Goal: Transaction & Acquisition: Purchase product/service

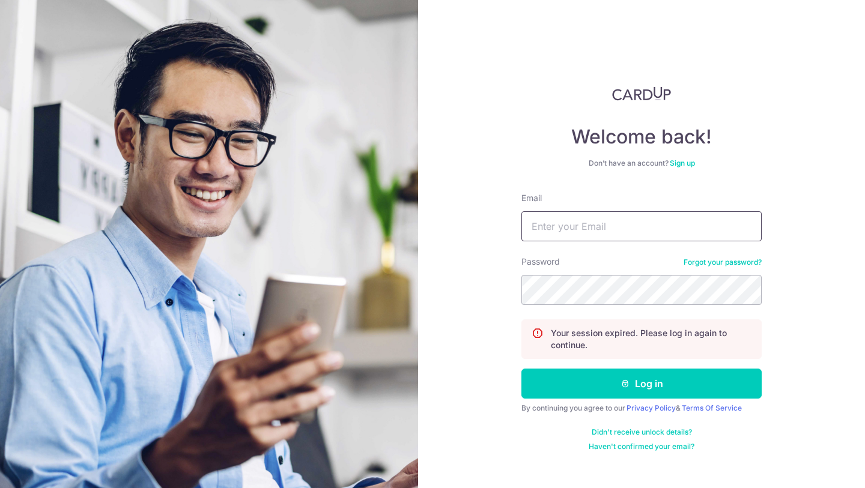
click at [551, 229] on input "Email" at bounding box center [641, 226] width 240 height 30
type input "[EMAIL_ADDRESS][DOMAIN_NAME]"
click at [521, 369] on button "Log in" at bounding box center [641, 384] width 240 height 30
click at [609, 230] on input "Email" at bounding box center [641, 226] width 240 height 30
type input "deedhamira@gmail.com"
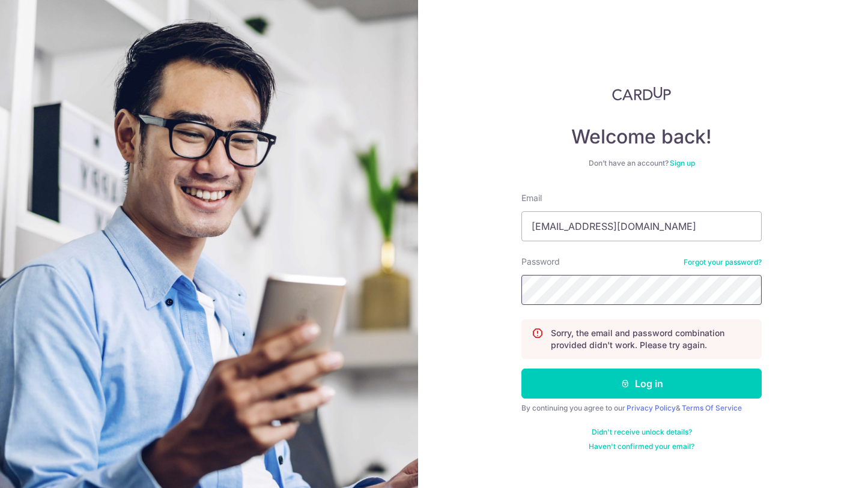
click at [521, 369] on button "Log in" at bounding box center [641, 384] width 240 height 30
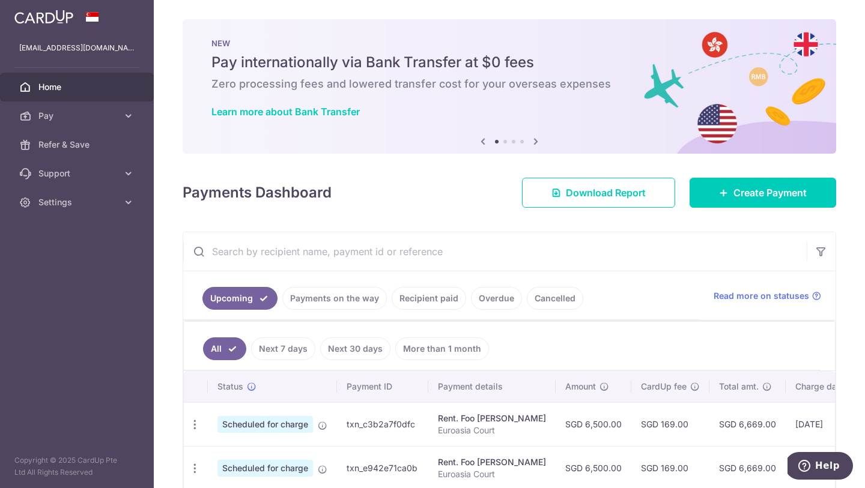
click at [414, 295] on link "Recipient paid" at bounding box center [428, 298] width 74 height 23
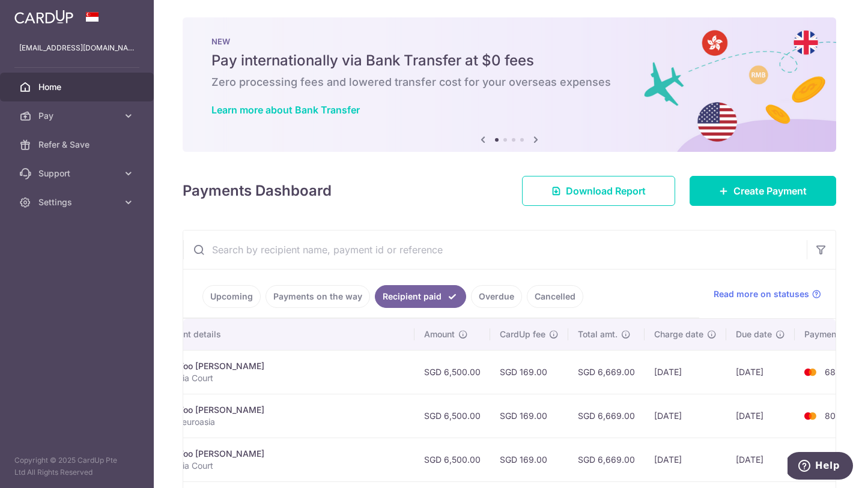
scroll to position [9, 0]
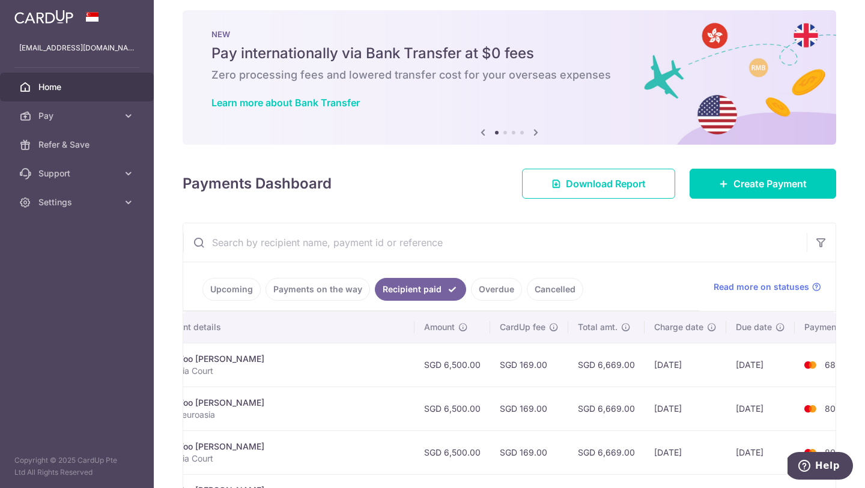
click at [309, 291] on link "Payments on the way" at bounding box center [317, 289] width 104 height 23
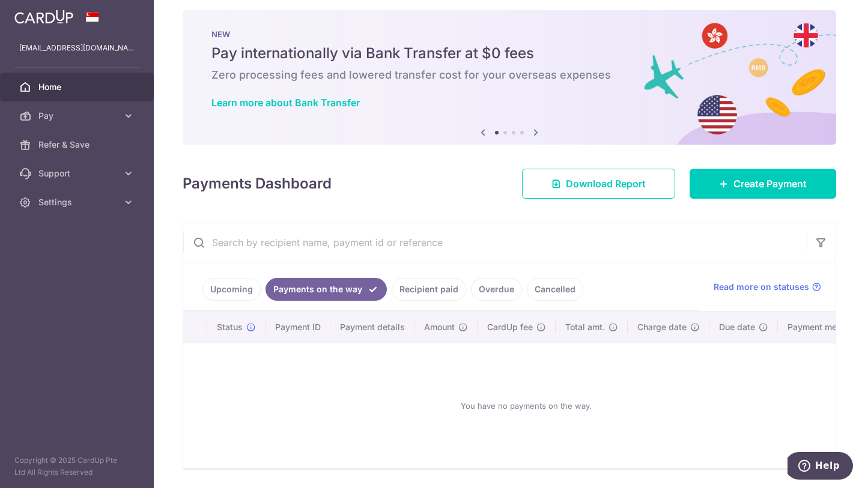
click at [239, 294] on link "Upcoming" at bounding box center [231, 289] width 58 height 23
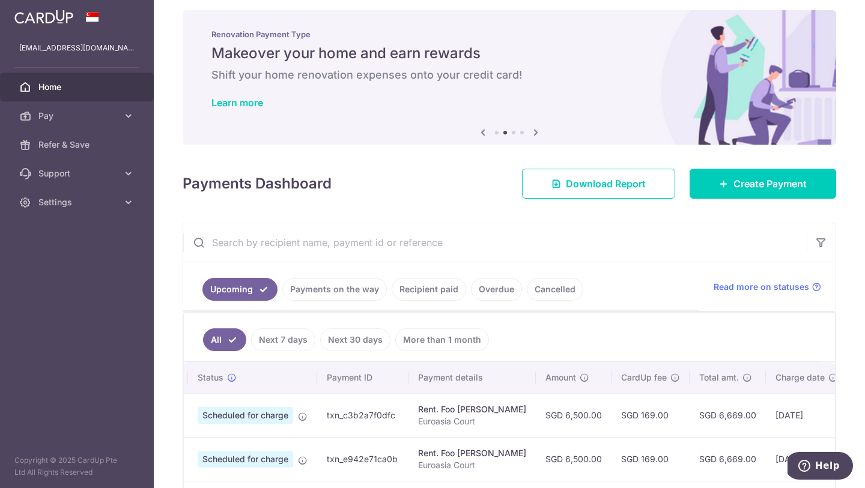
scroll to position [0, 0]
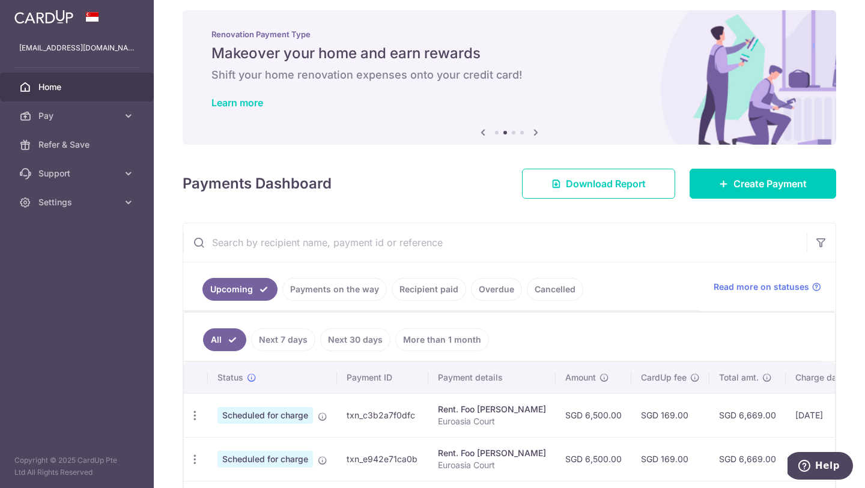
click at [552, 279] on link "Cancelled" at bounding box center [555, 289] width 56 height 23
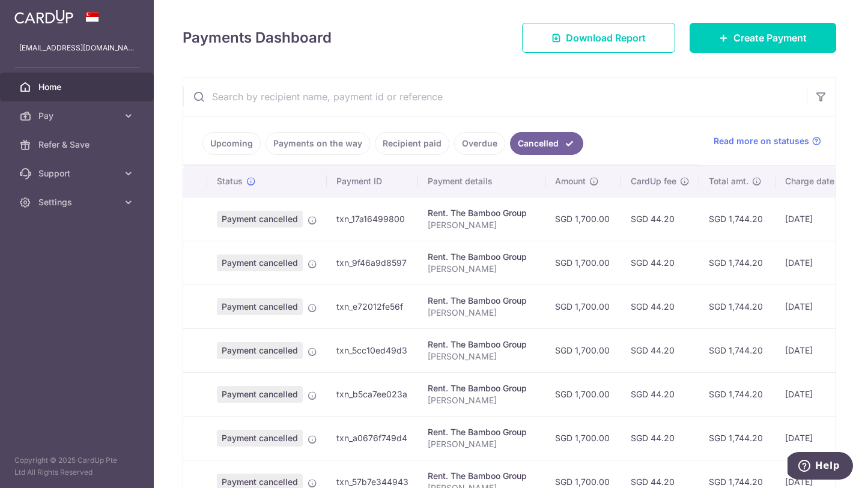
click at [472, 148] on link "Overdue" at bounding box center [479, 143] width 51 height 23
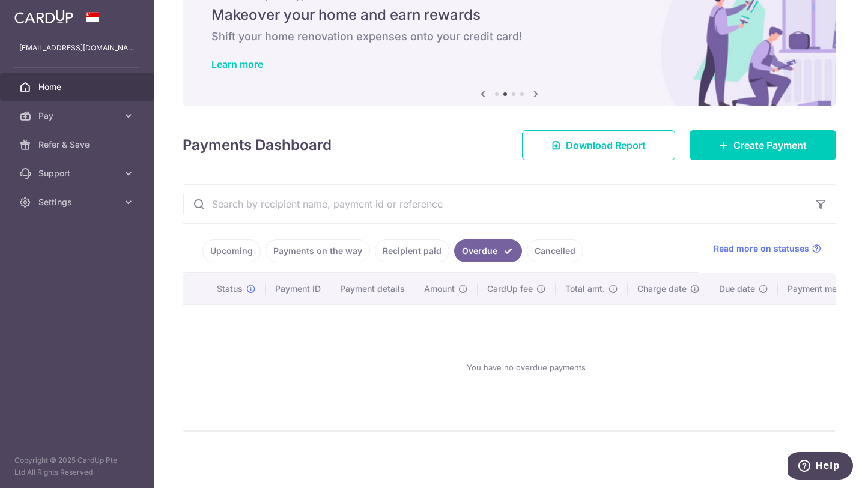
click at [411, 247] on link "Recipient paid" at bounding box center [412, 251] width 74 height 23
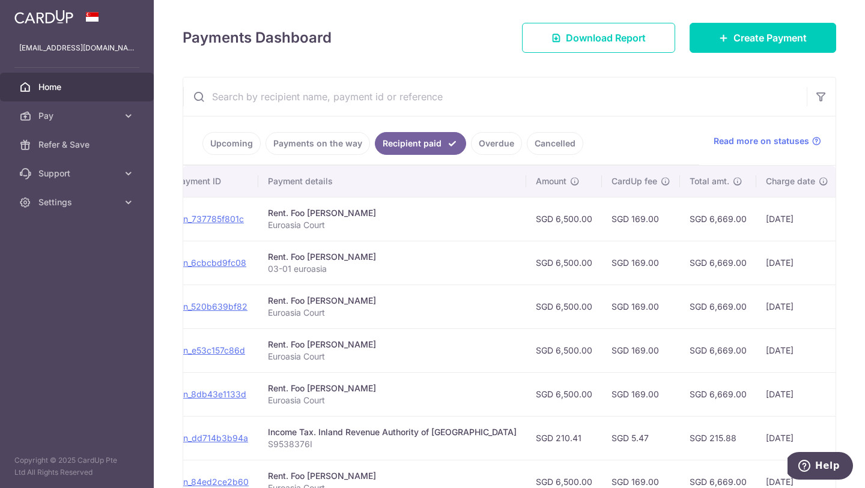
scroll to position [0, 0]
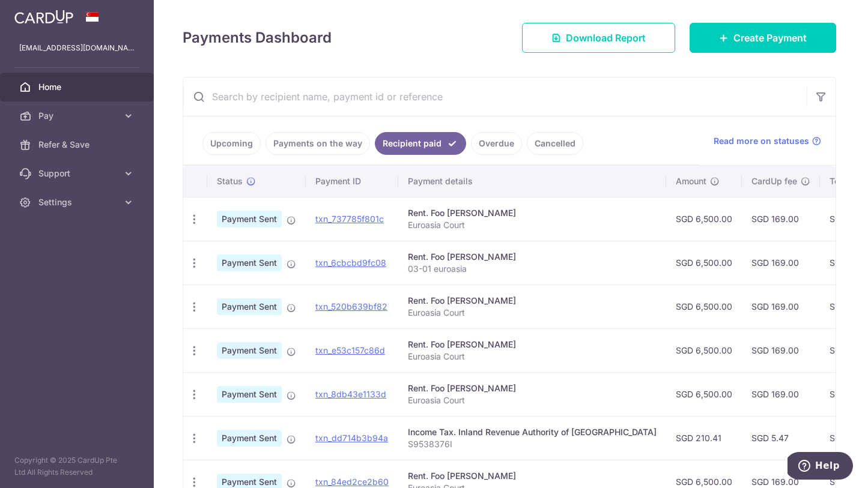
click at [300, 144] on link "Payments on the way" at bounding box center [317, 143] width 104 height 23
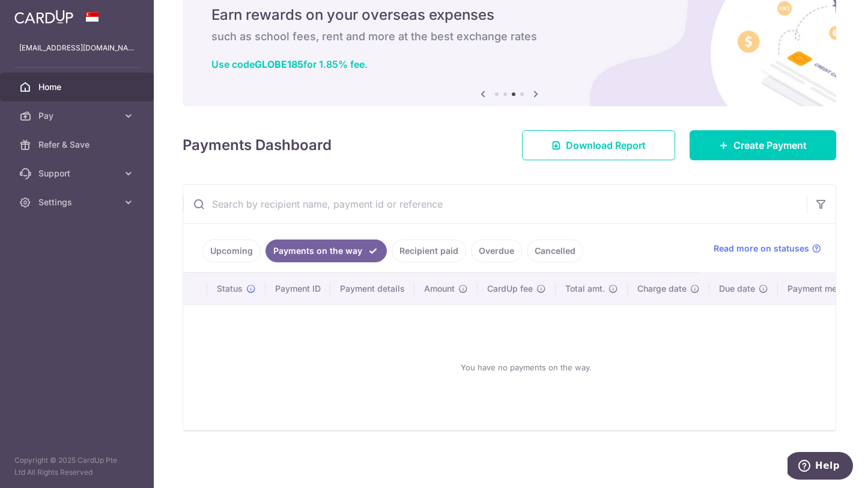
click at [216, 255] on link "Upcoming" at bounding box center [231, 251] width 58 height 23
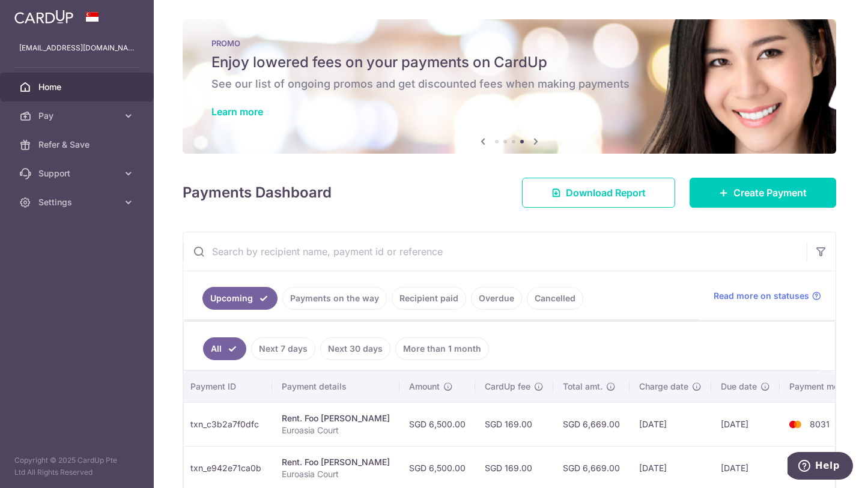
click at [458, 348] on link "More than 1 month" at bounding box center [442, 348] width 94 height 23
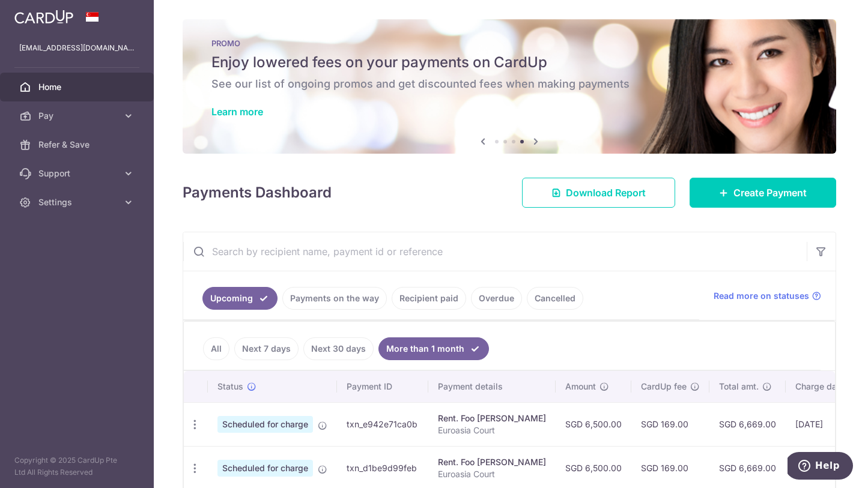
click at [216, 345] on link "All" at bounding box center [216, 348] width 26 height 23
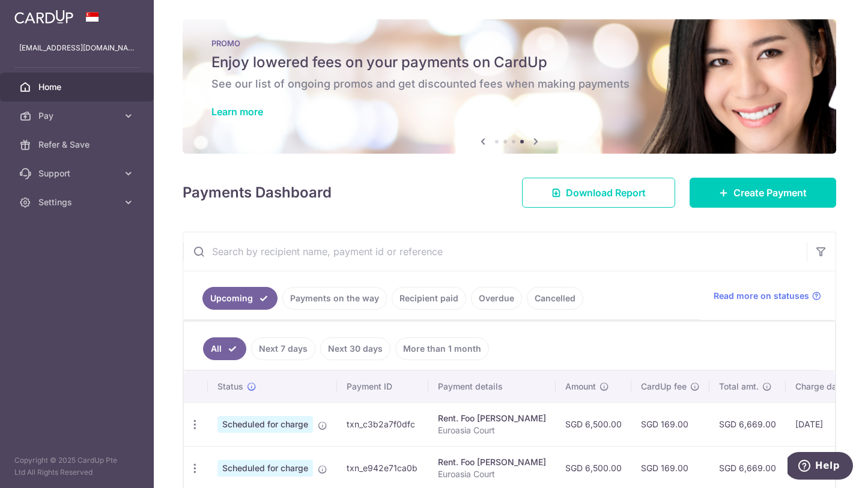
click at [350, 295] on link "Payments on the way" at bounding box center [334, 298] width 104 height 23
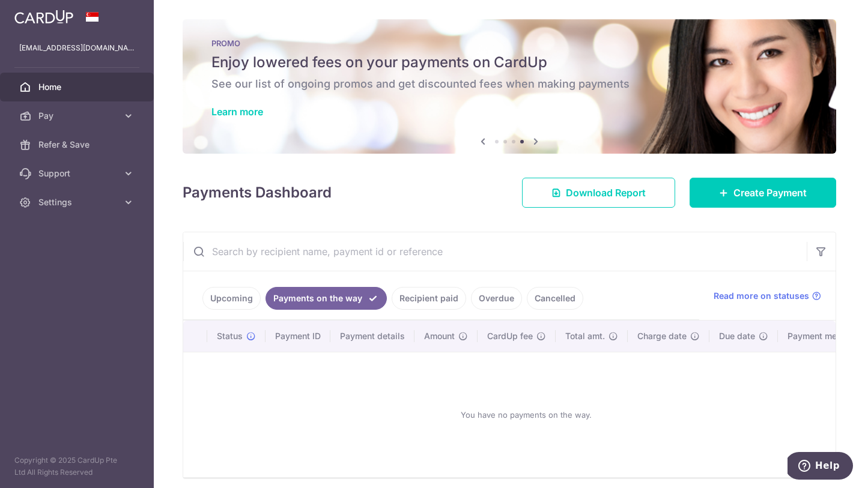
click at [558, 293] on link "Cancelled" at bounding box center [555, 298] width 56 height 23
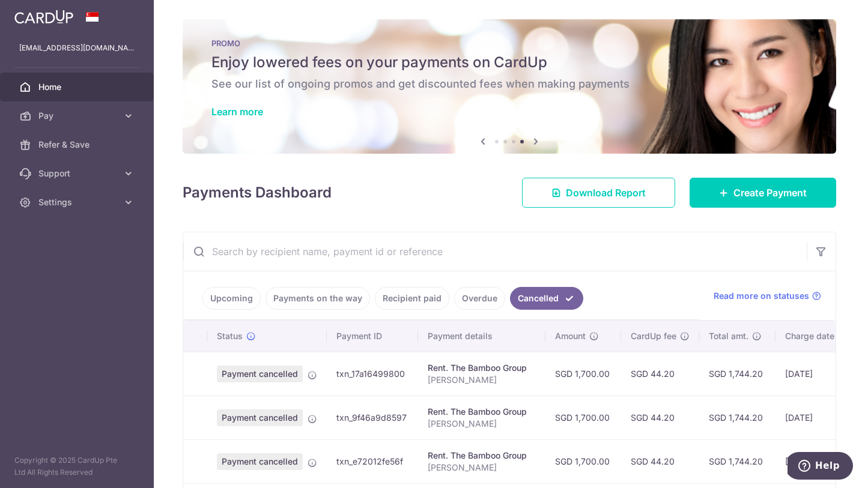
click at [471, 301] on link "Overdue" at bounding box center [479, 298] width 51 height 23
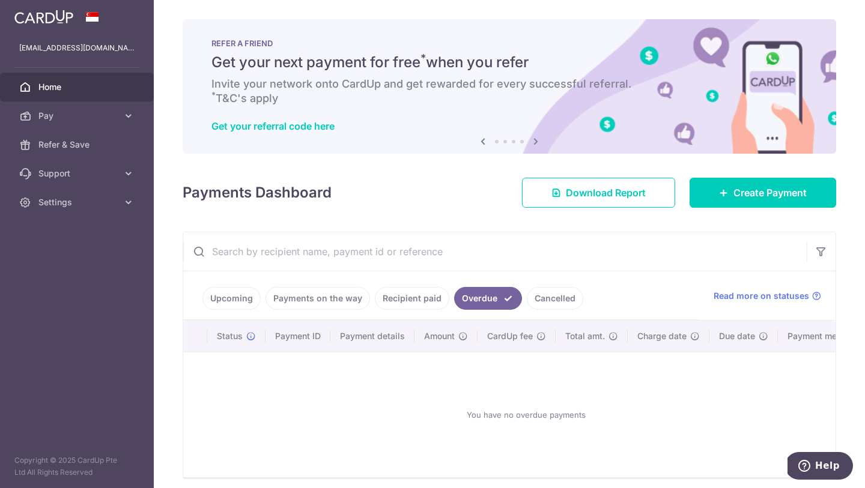
click at [410, 301] on link "Recipient paid" at bounding box center [412, 298] width 74 height 23
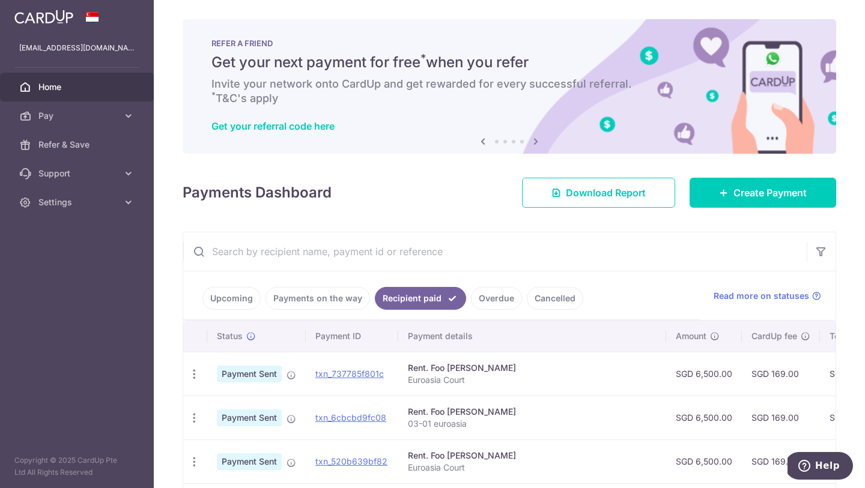
scroll to position [0, 252]
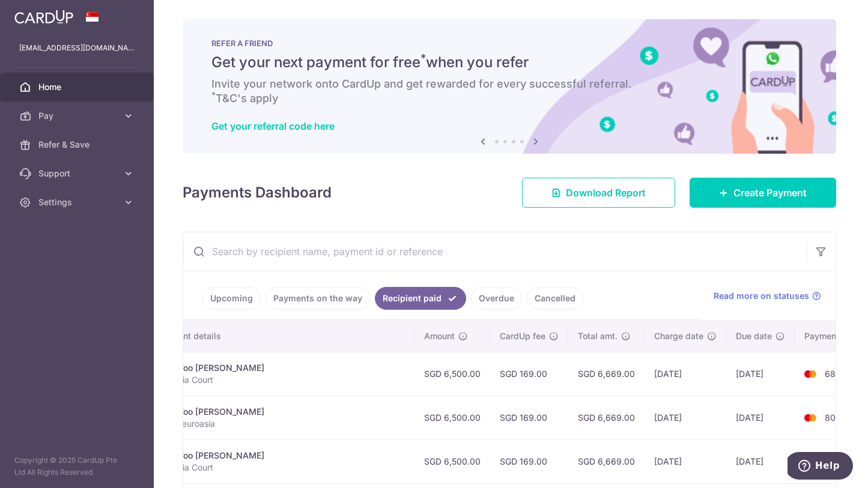
click at [313, 288] on link "Payments on the way" at bounding box center [317, 298] width 104 height 23
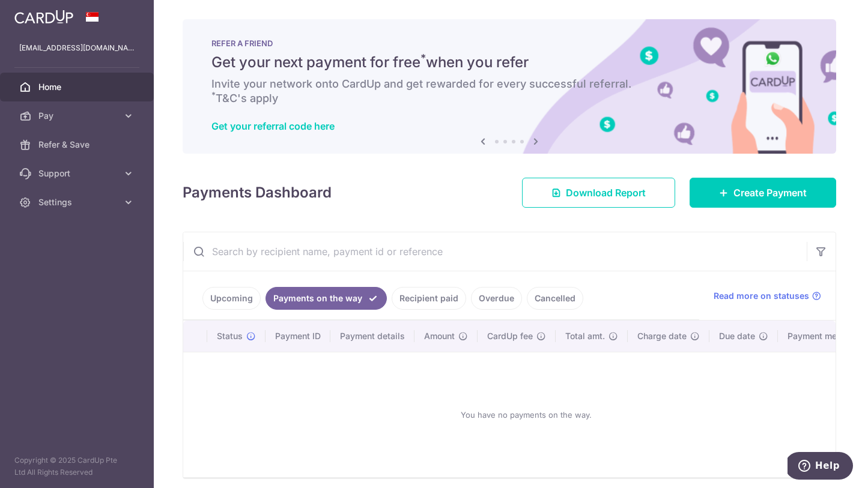
click at [235, 306] on link "Upcoming" at bounding box center [231, 298] width 58 height 23
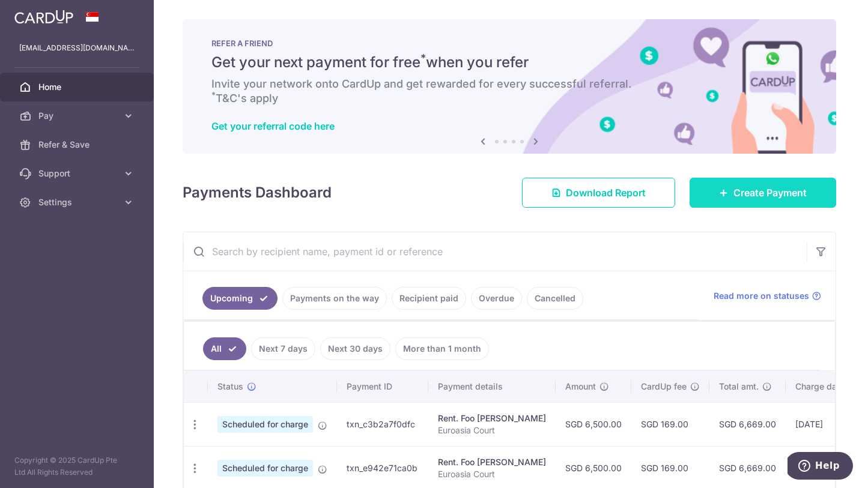
click at [806, 196] on link "Create Payment" at bounding box center [762, 193] width 147 height 30
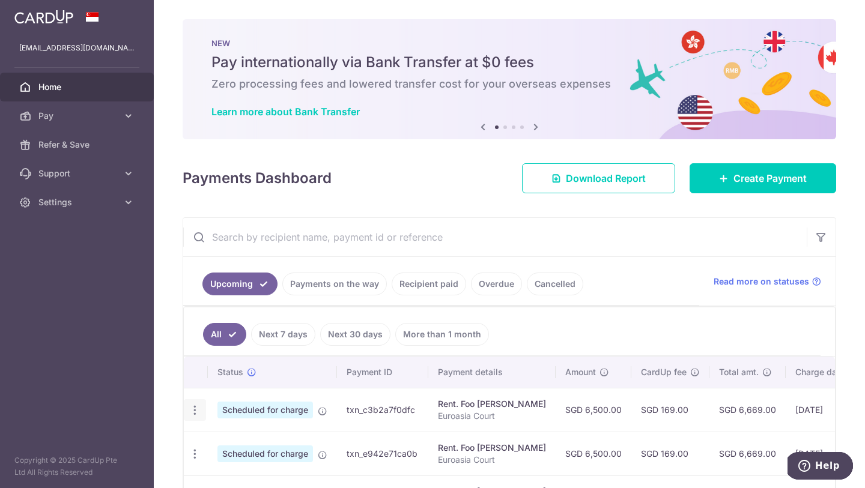
click at [194, 410] on icon "button" at bounding box center [195, 410] width 13 height 13
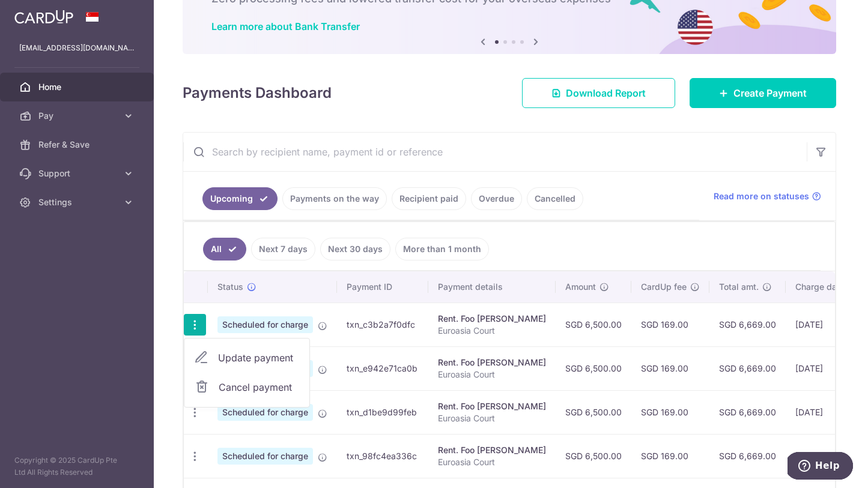
scroll to position [106, 0]
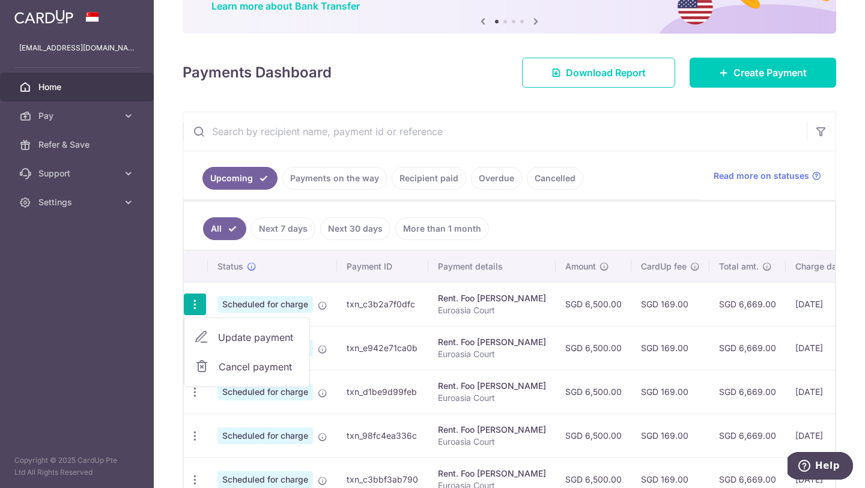
click at [263, 335] on span "Update payment" at bounding box center [259, 337] width 82 height 14
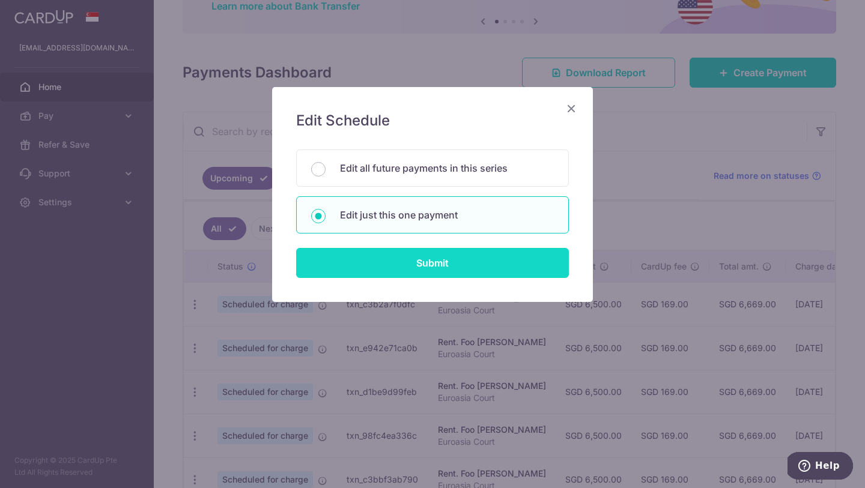
click at [367, 268] on input "Submit" at bounding box center [432, 263] width 273 height 30
radio input "true"
type input "6,500.00"
type input "07/10/2025"
type input "Euroasia Court"
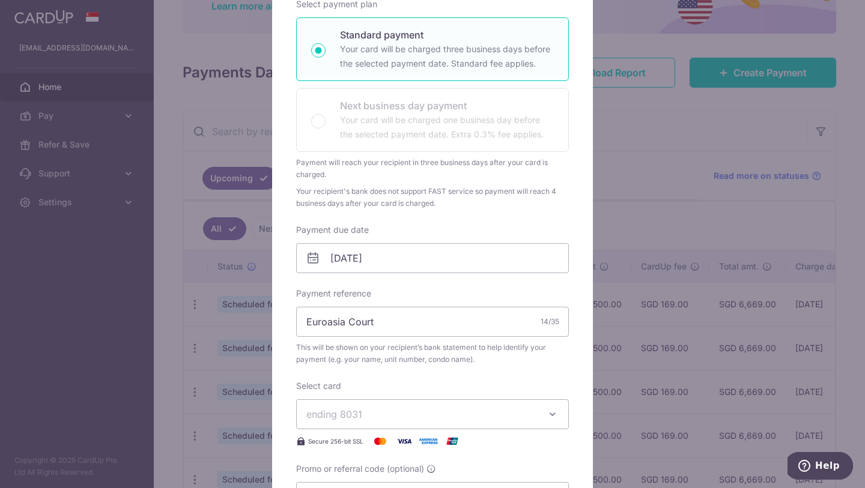
scroll to position [206, 0]
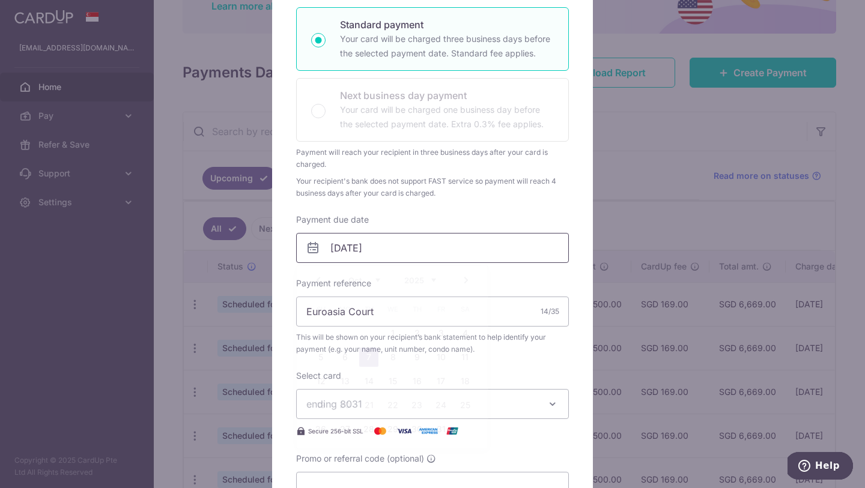
click at [365, 253] on input "07/10/2025" at bounding box center [432, 248] width 273 height 30
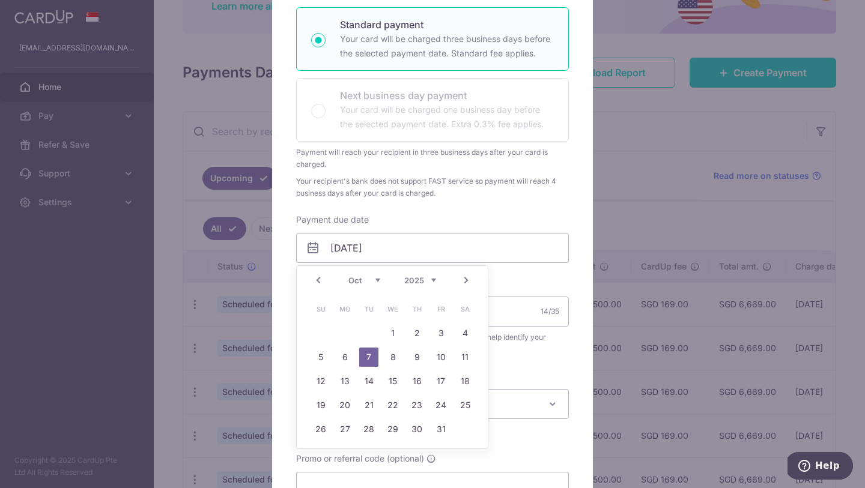
click at [319, 280] on link "Prev" at bounding box center [318, 280] width 14 height 14
click at [441, 360] on link "12" at bounding box center [440, 357] width 19 height 19
type input "[DATE]"
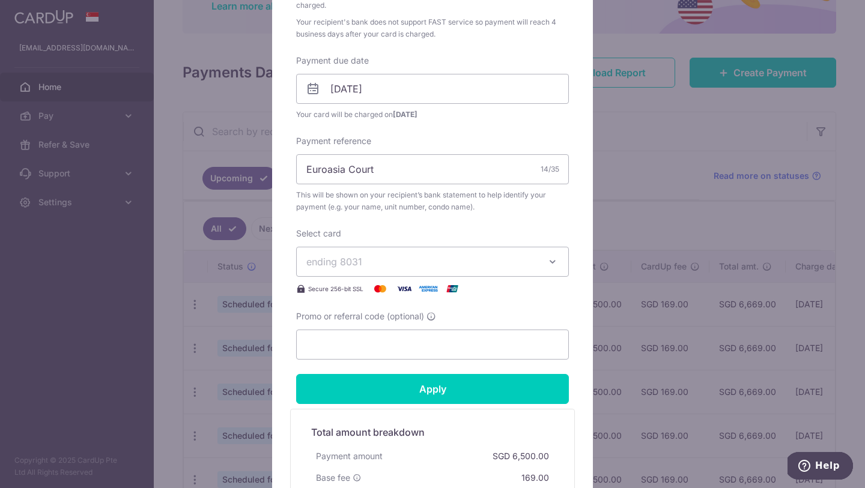
scroll to position [369, 0]
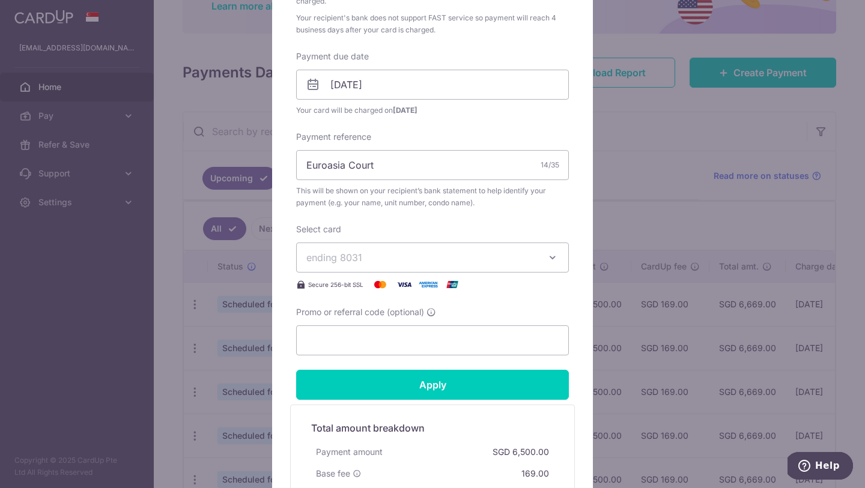
click at [434, 256] on span "ending 8031" at bounding box center [421, 257] width 231 height 14
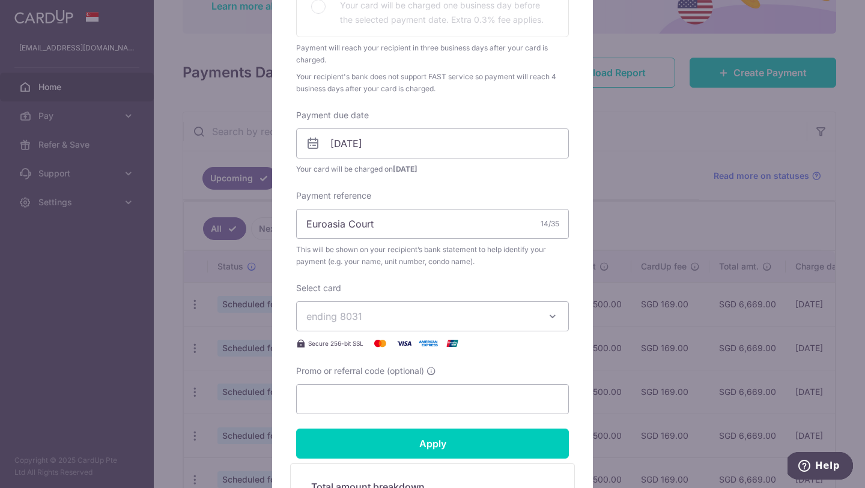
scroll to position [0, 0]
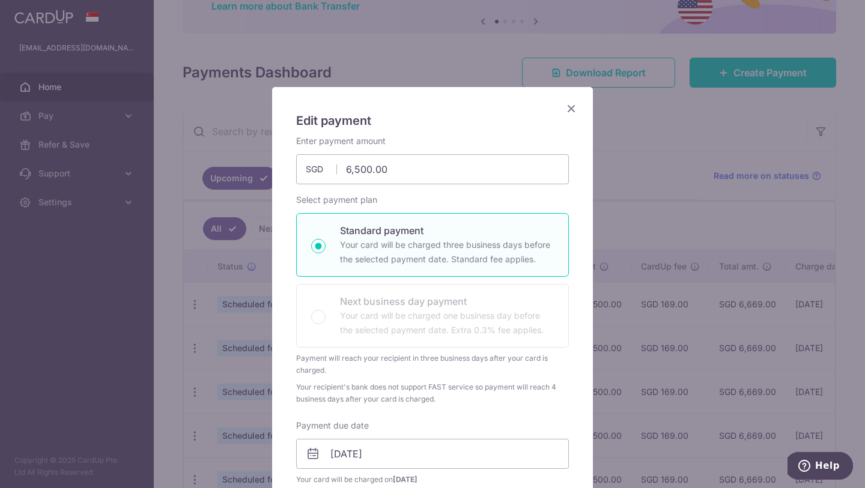
click at [569, 103] on icon "Close" at bounding box center [571, 108] width 14 height 15
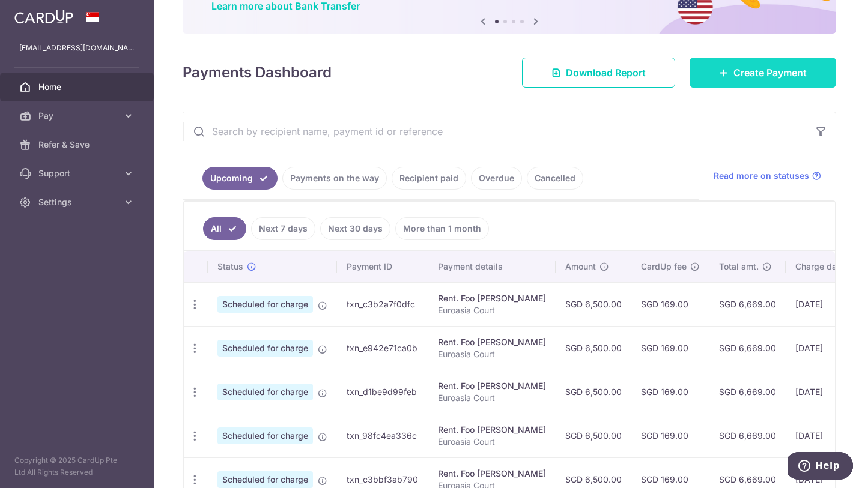
click at [737, 65] on span "Create Payment" at bounding box center [769, 72] width 73 height 14
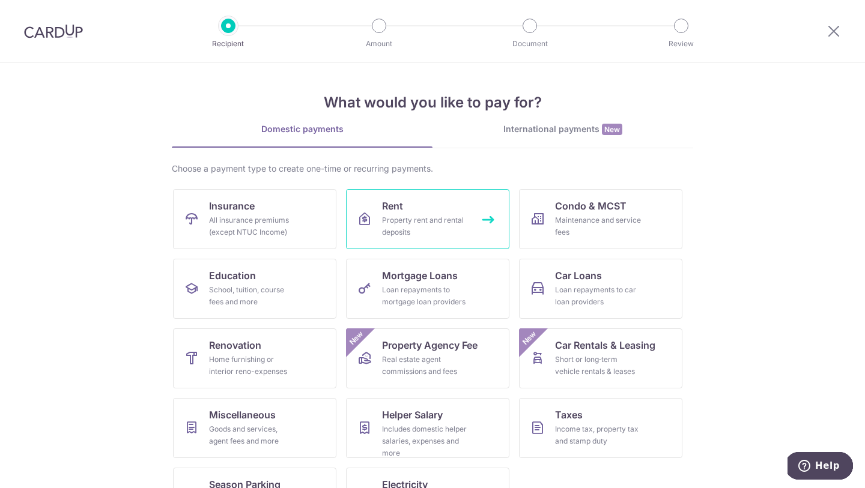
click at [432, 221] on div "Property rent and rental deposits" at bounding box center [425, 226] width 86 height 24
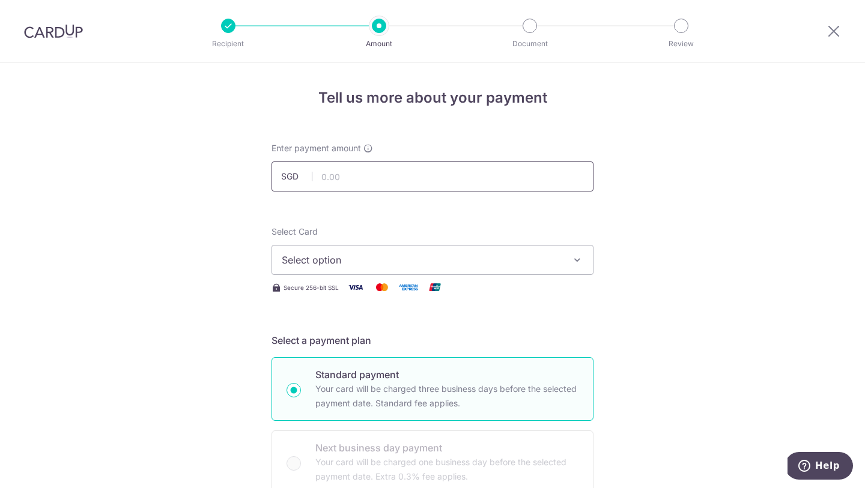
click at [413, 171] on input "text" at bounding box center [432, 177] width 322 height 30
type input "6,500.00"
click at [424, 259] on span "Select option" at bounding box center [422, 260] width 280 height 14
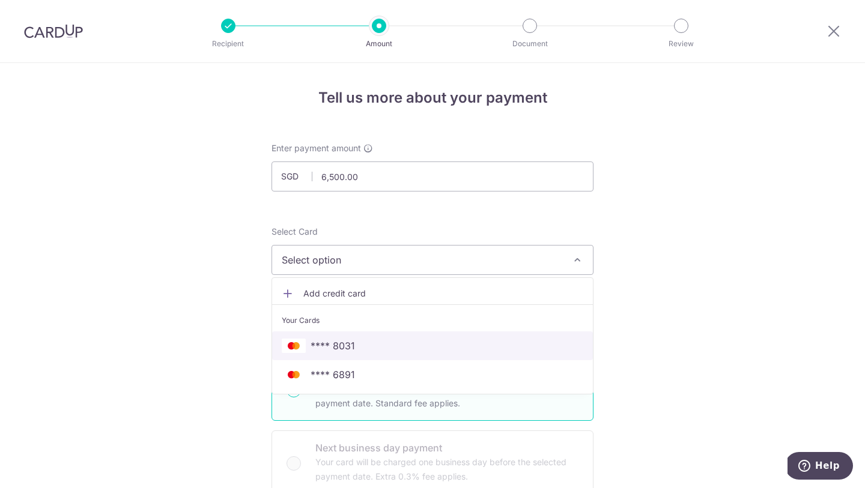
click at [394, 345] on span "**** 8031" at bounding box center [432, 346] width 301 height 14
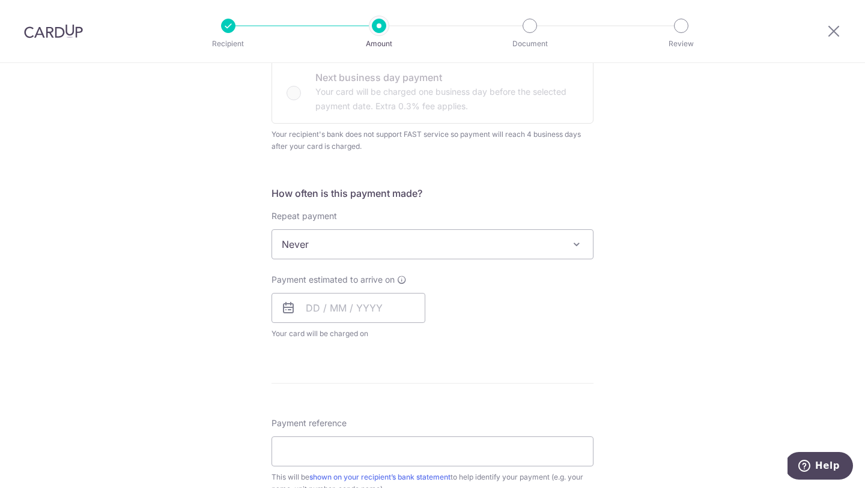
scroll to position [422, 0]
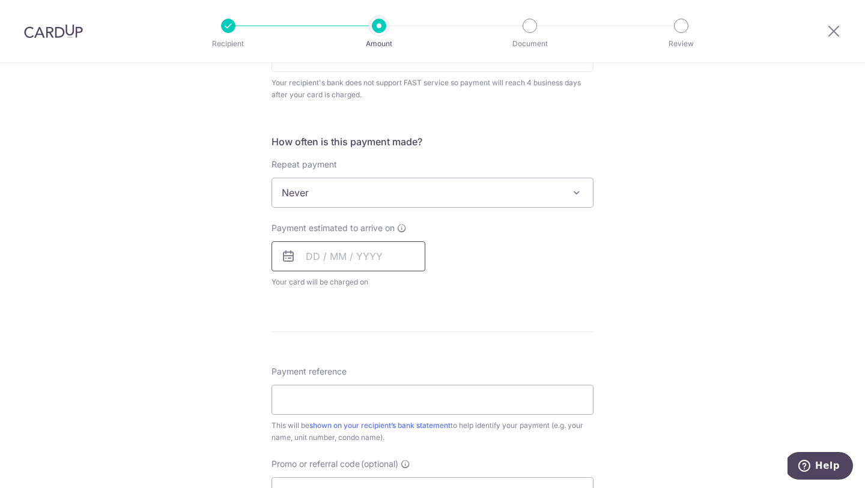
click at [344, 261] on input "text" at bounding box center [348, 256] width 154 height 30
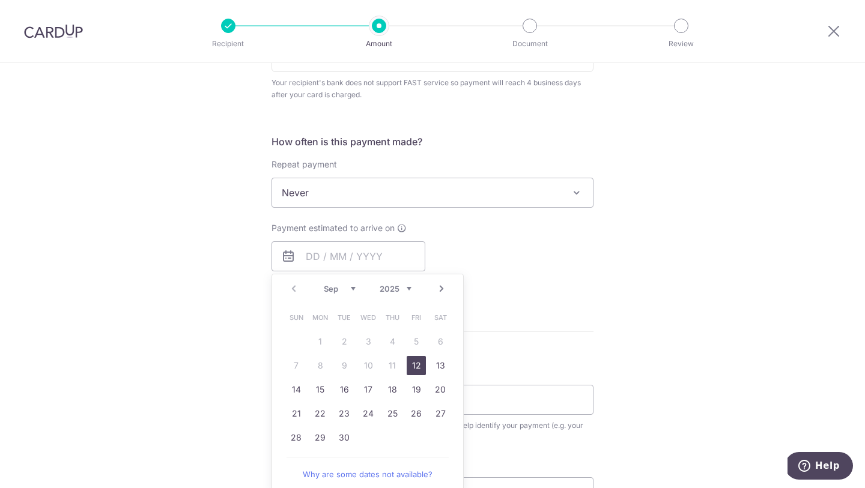
click at [416, 364] on link "12" at bounding box center [416, 365] width 19 height 19
type input "12/09/2025"
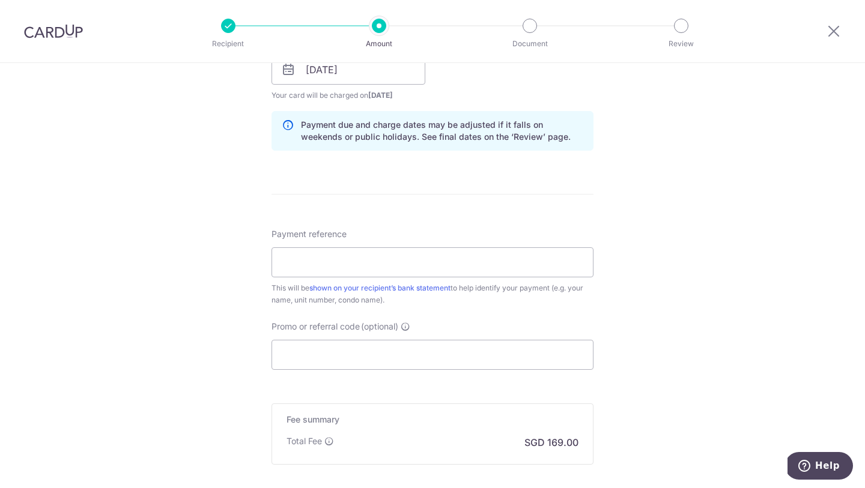
scroll to position [617, 0]
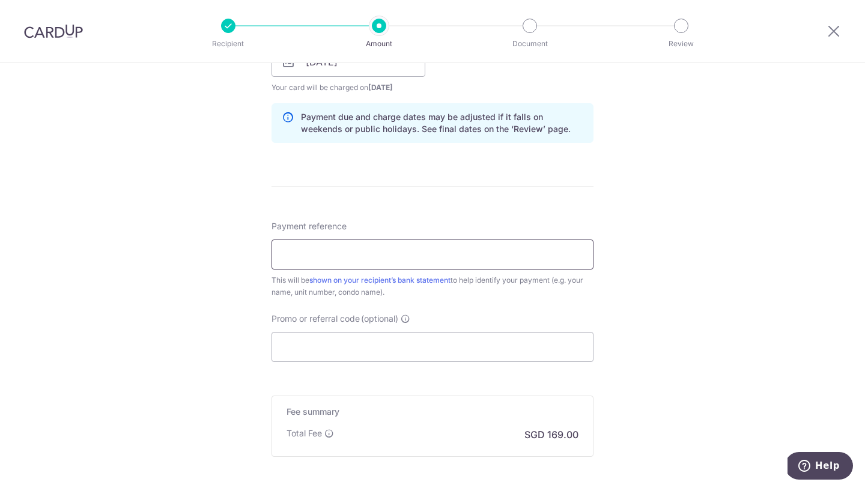
click at [404, 260] on input "Payment reference" at bounding box center [432, 255] width 322 height 30
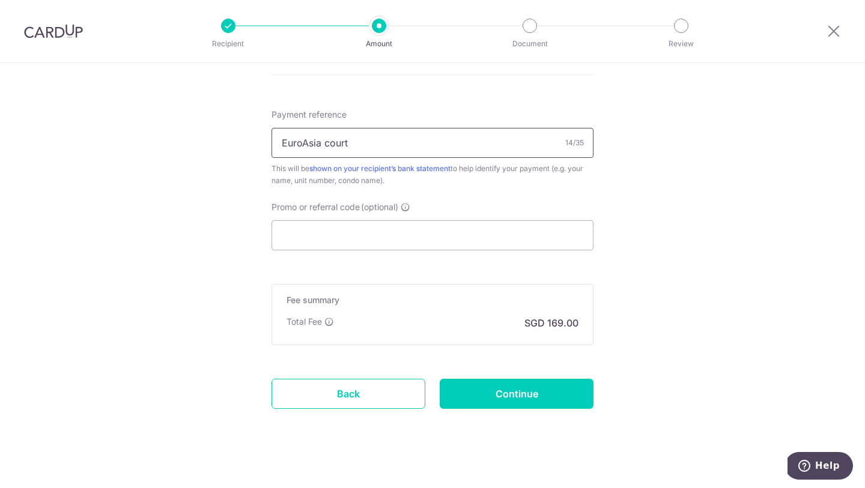
scroll to position [739, 0]
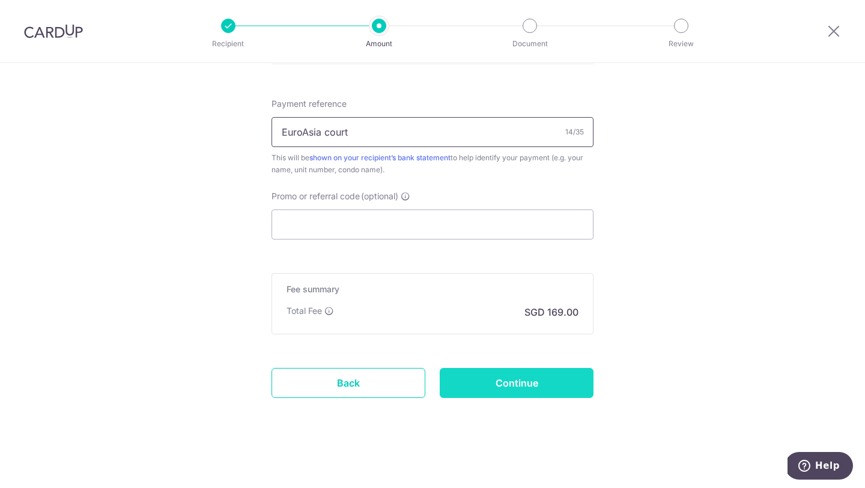
type input "EuroAsia court"
click at [522, 375] on input "Continue" at bounding box center [517, 383] width 154 height 30
type input "Create Schedule"
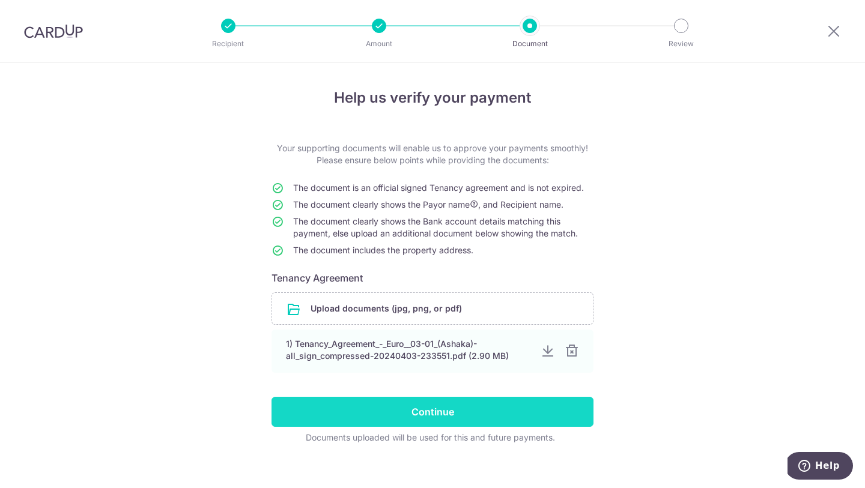
click at [442, 398] on input "Continue" at bounding box center [432, 412] width 322 height 30
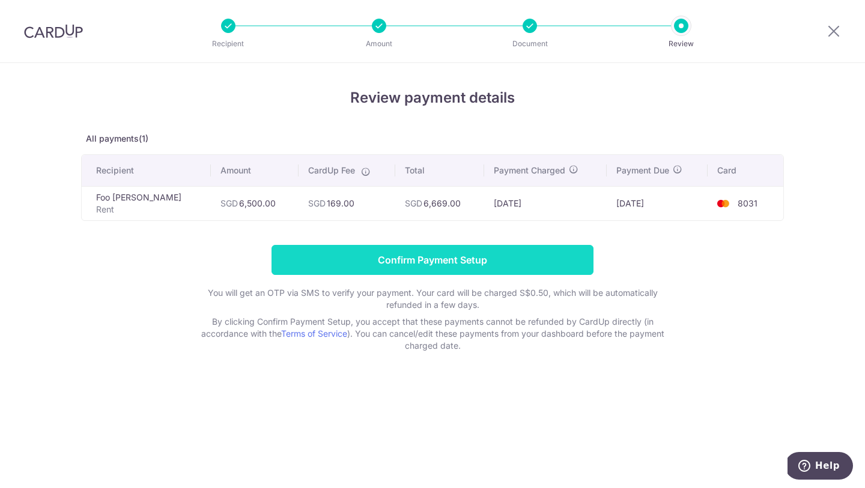
click at [419, 255] on input "Confirm Payment Setup" at bounding box center [432, 260] width 322 height 30
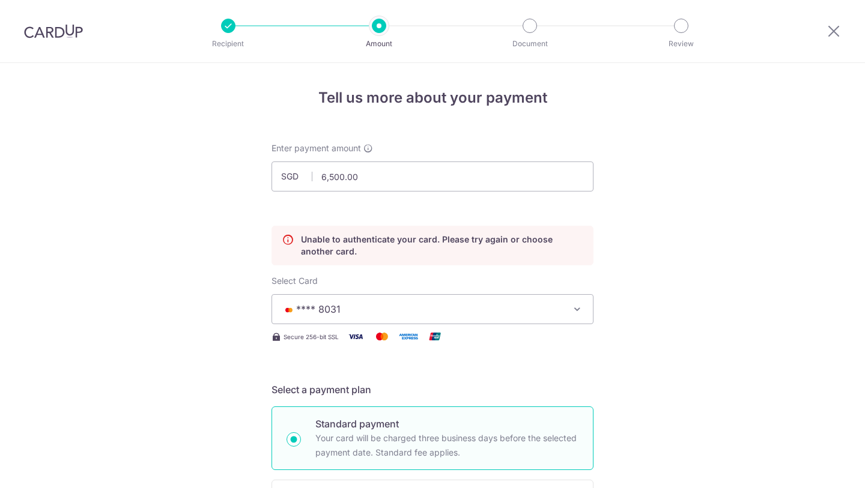
scroll to position [163, 0]
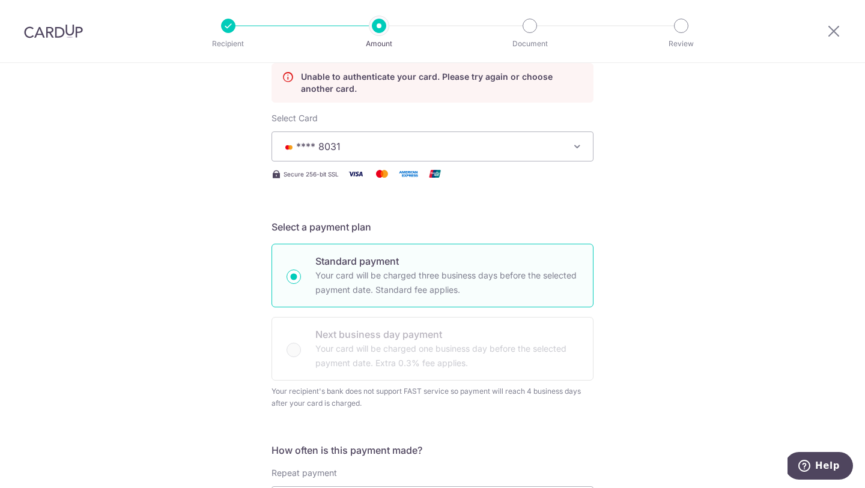
click at [476, 145] on span "**** 8031" at bounding box center [422, 146] width 280 height 14
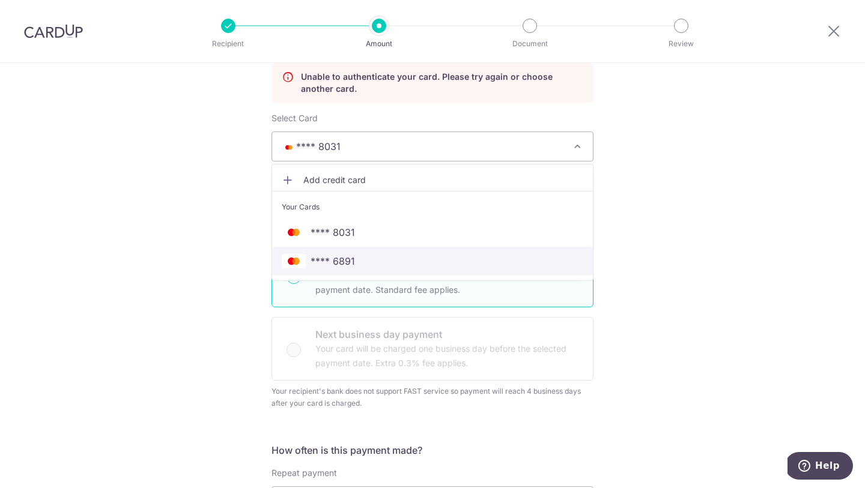
click at [410, 261] on span "**** 6891" at bounding box center [432, 261] width 301 height 14
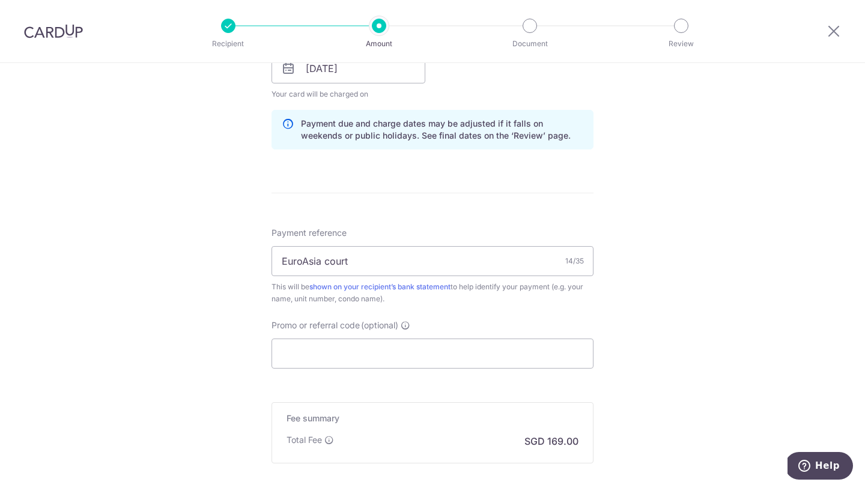
scroll to position [788, 0]
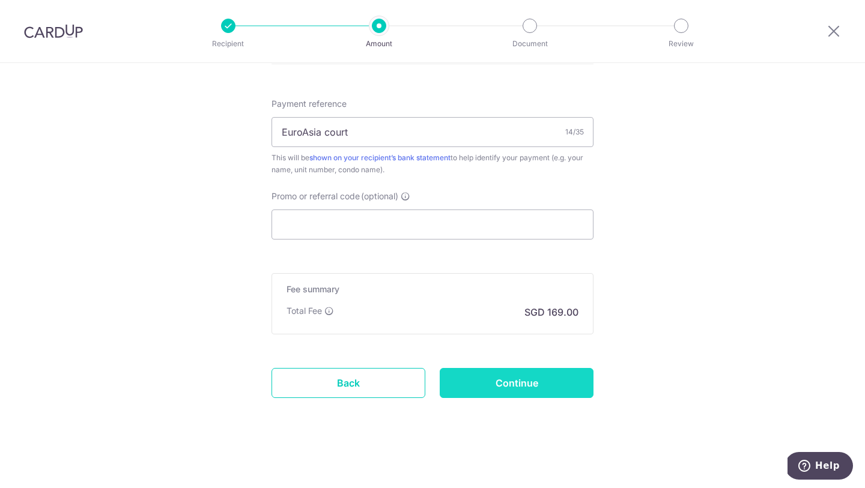
click at [515, 374] on input "Continue" at bounding box center [517, 383] width 154 height 30
type input "Update Schedule"
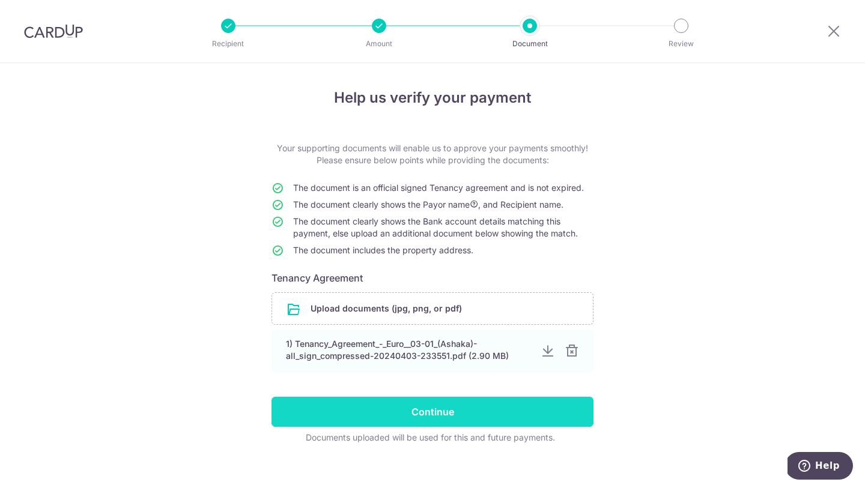
click at [492, 405] on input "Continue" at bounding box center [432, 412] width 322 height 30
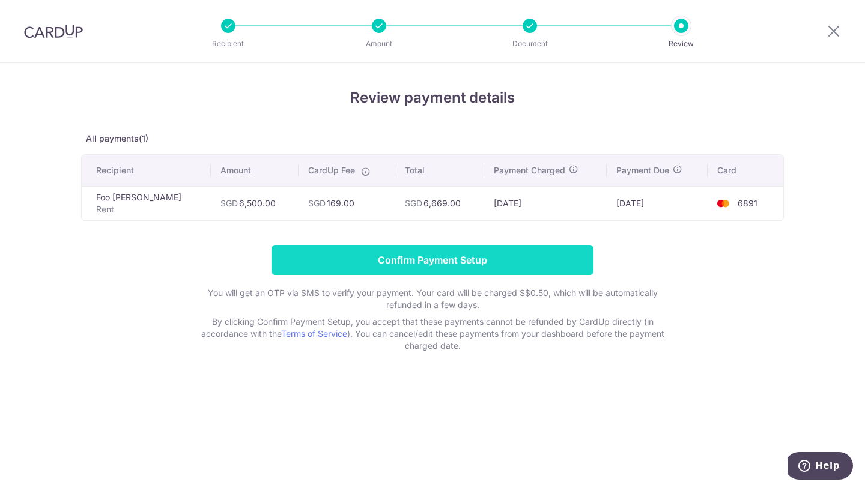
click at [522, 264] on input "Confirm Payment Setup" at bounding box center [432, 260] width 322 height 30
